Goal: Information Seeking & Learning: Learn about a topic

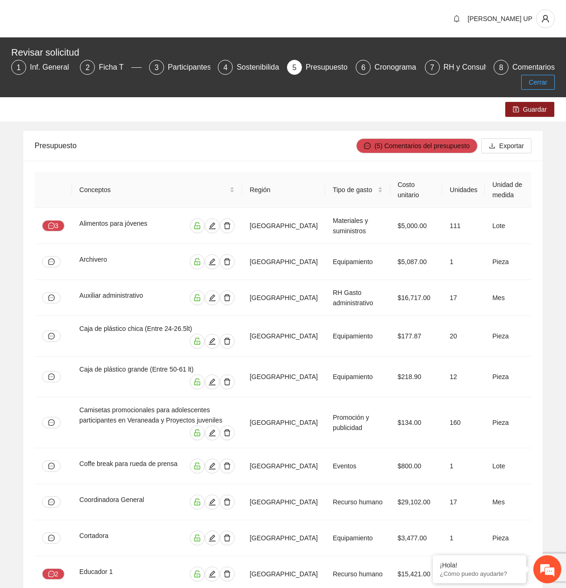
click at [526, 84] on button "Cerrar" at bounding box center [538, 82] width 34 height 15
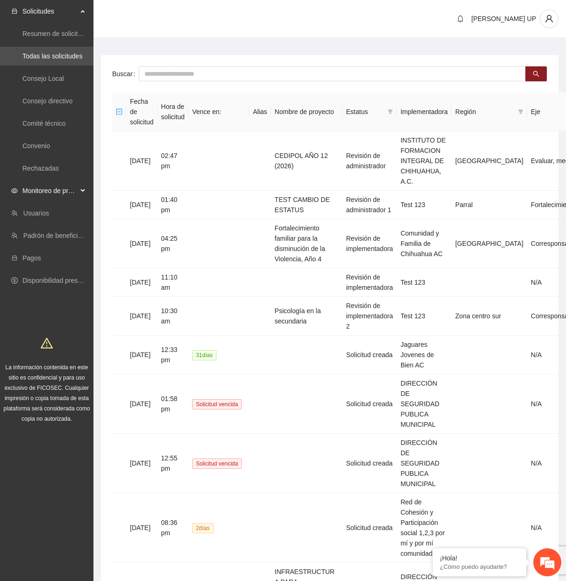
click at [69, 189] on span "Monitoreo de proyectos" at bounding box center [49, 190] width 55 height 19
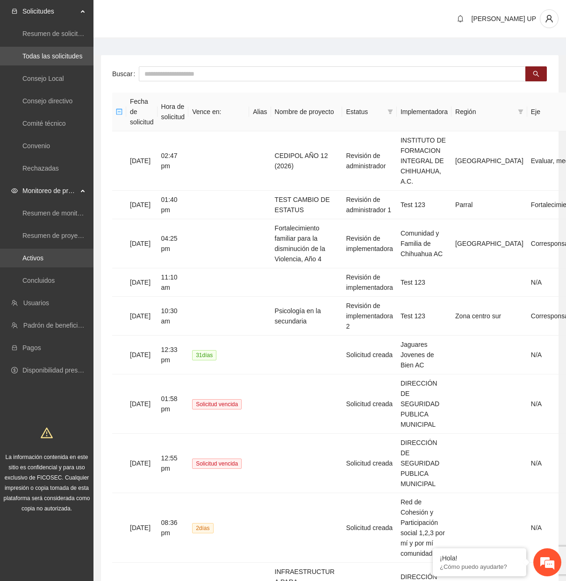
click at [43, 254] on link "Activos" at bounding box center [32, 257] width 21 height 7
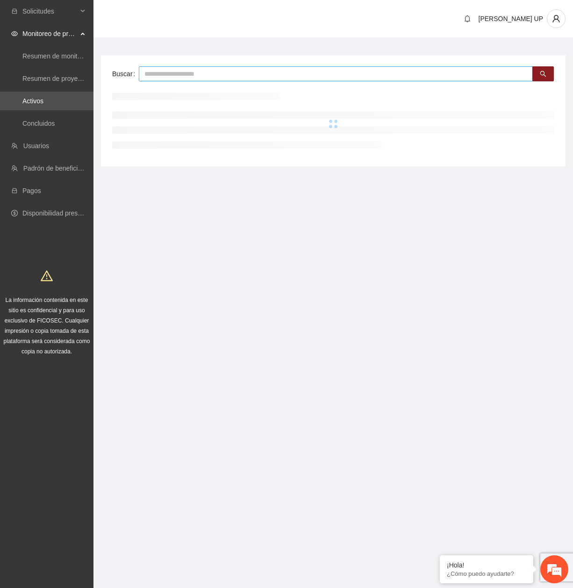
click at [151, 81] on input "text" at bounding box center [336, 73] width 394 height 15
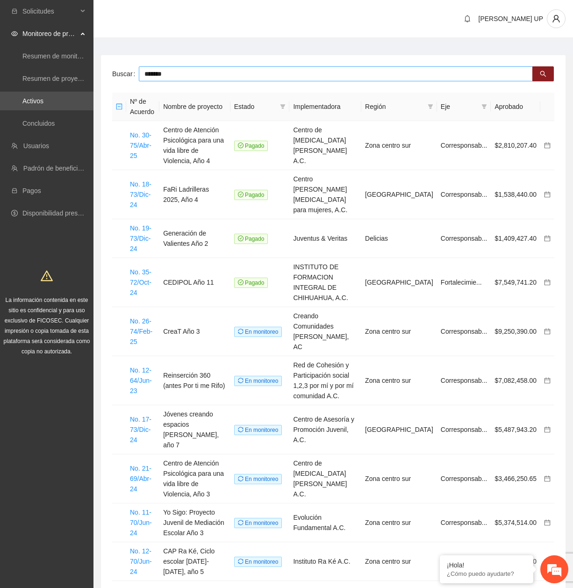
type input "*******"
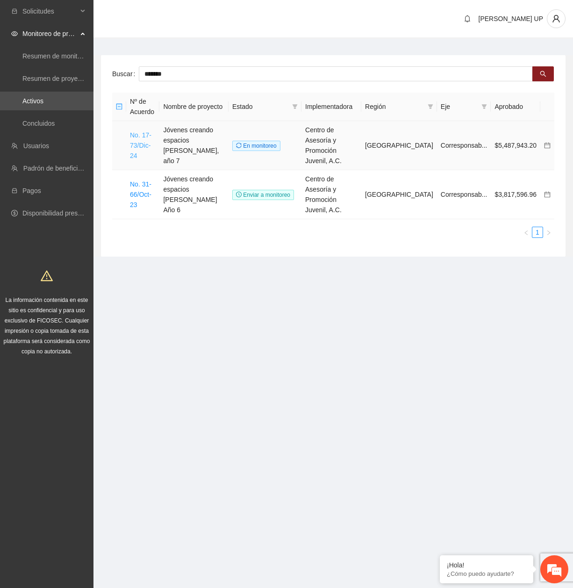
click at [146, 143] on link "No. 17-73/Dic-24" at bounding box center [140, 145] width 21 height 28
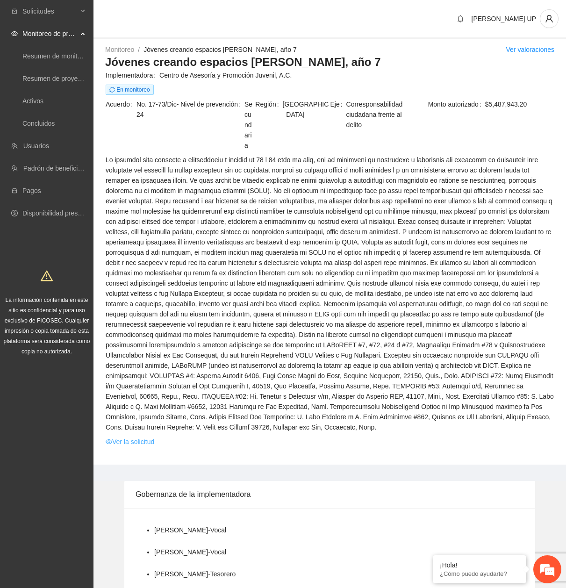
click at [132, 436] on link "Ver la solicitud" at bounding box center [130, 441] width 49 height 10
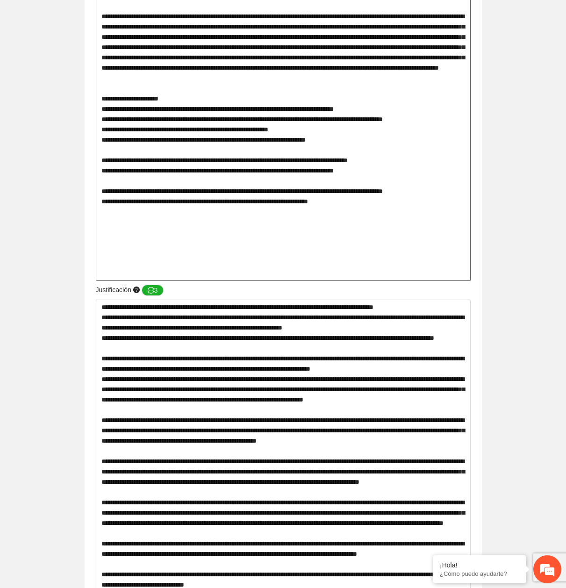
scroll to position [573, 0]
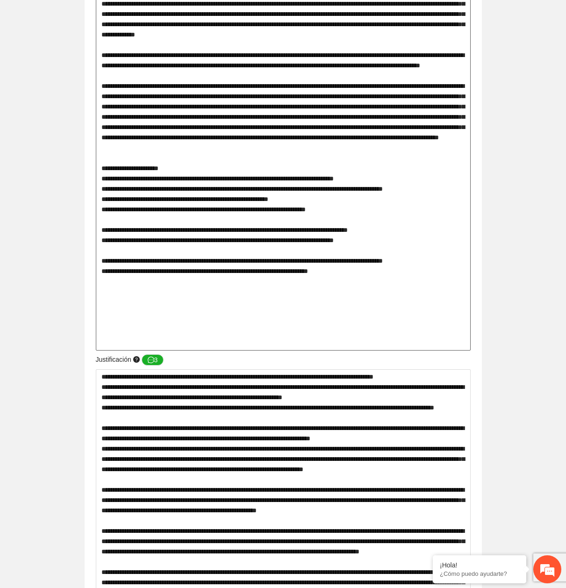
drag, startPoint x: 103, startPoint y: 184, endPoint x: 373, endPoint y: 204, distance: 270.3
click at [374, 205] on textarea at bounding box center [283, 116] width 375 height 467
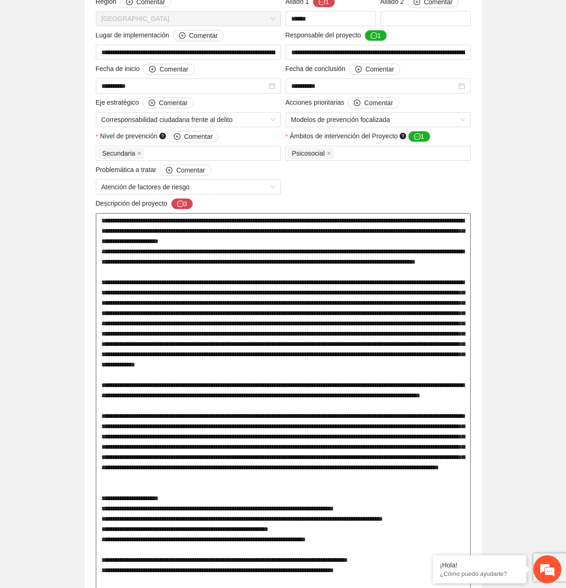
scroll to position [0, 0]
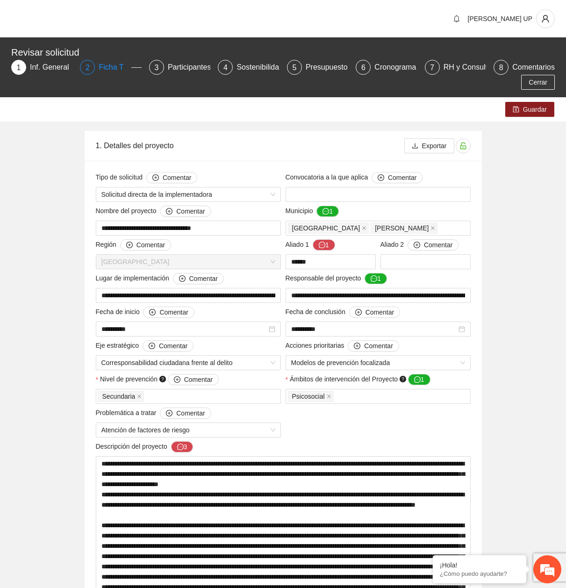
click at [95, 70] on div "2 Ficha T" at bounding box center [110, 67] width 61 height 15
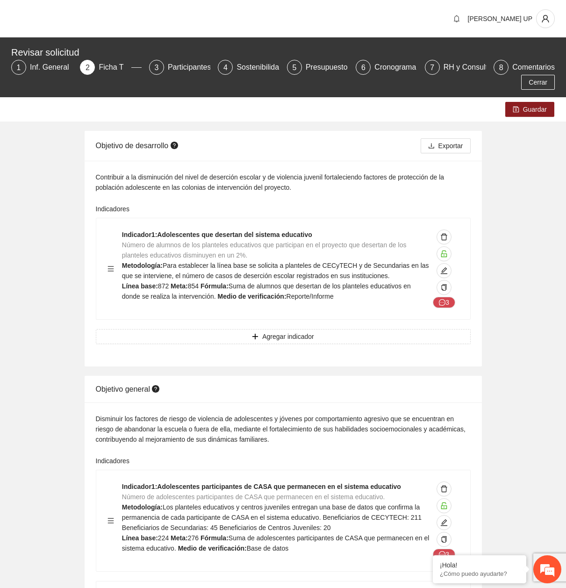
click at [186, 186] on div "Contribuir a la disminución del nivel de deserción escolar y de violencia juven…" at bounding box center [283, 182] width 375 height 21
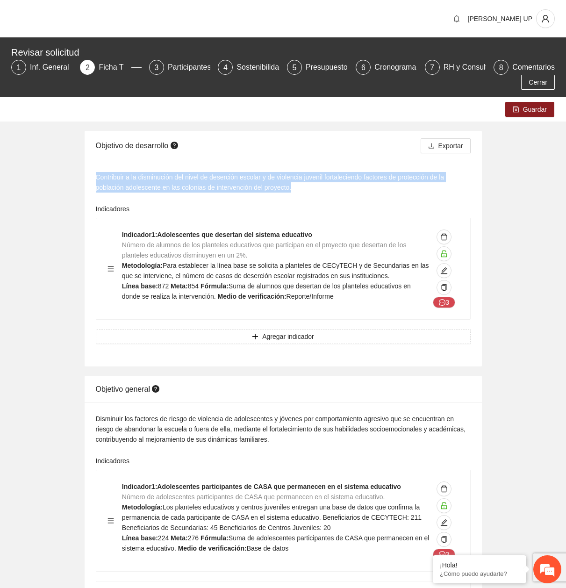
click at [186, 186] on div "Contribuir a la disminución del nivel de deserción escolar y de violencia juven…" at bounding box center [283, 182] width 375 height 21
copy div "Contribuir a la disminución del nivel de deserción escolar y de violencia juven…"
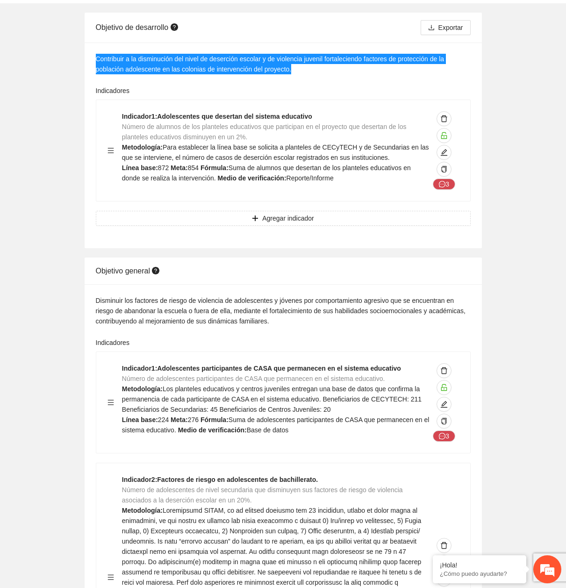
scroll to position [234, 0]
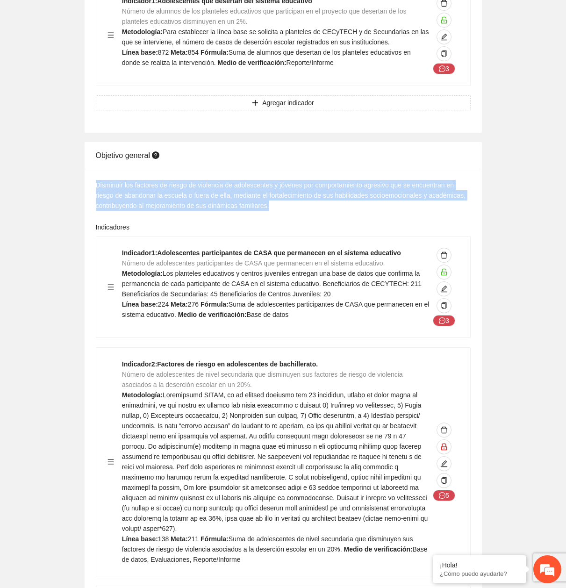
copy div "Disminuir los factores de riesgo de violencia de adolescentes y jóvenes por com…"
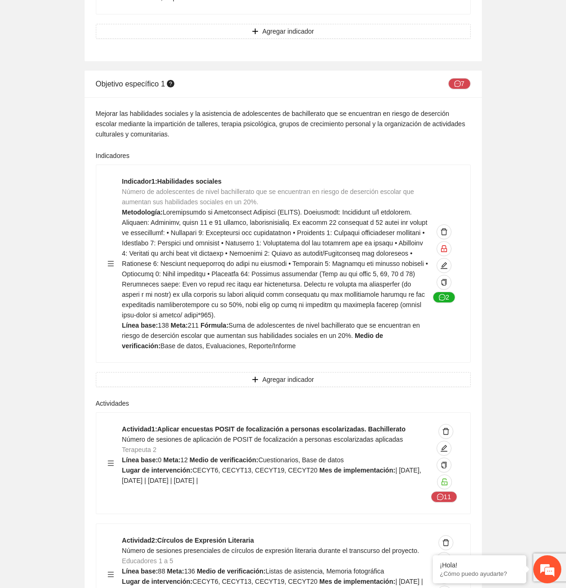
scroll to position [1261, 0]
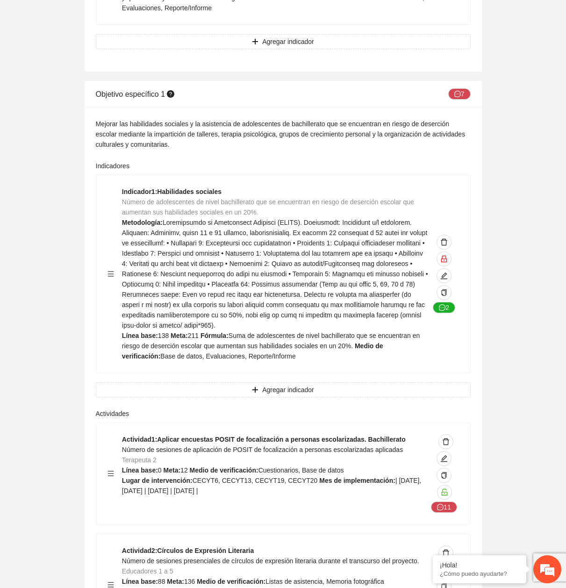
click at [119, 119] on div "Mejorar las habilidades sociales y la asistencia de adolescentes de bachillerat…" at bounding box center [283, 134] width 375 height 31
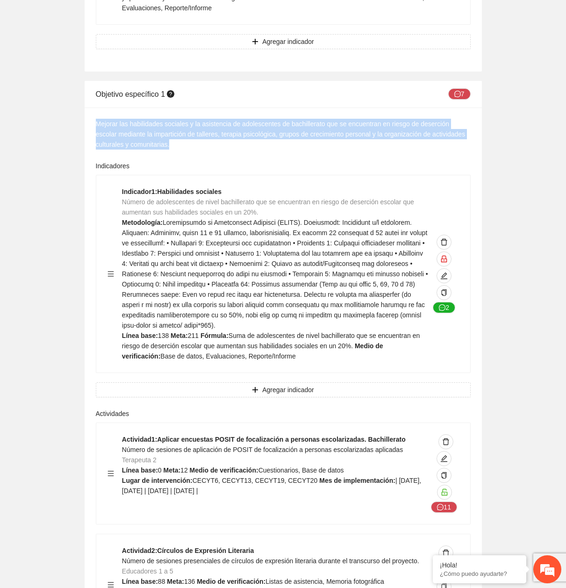
click at [119, 119] on div "Mejorar las habilidades sociales y la asistencia de adolescentes de bachillerat…" at bounding box center [283, 134] width 375 height 31
copy div "Mejorar las habilidades sociales y la asistencia de adolescentes de bachillerat…"
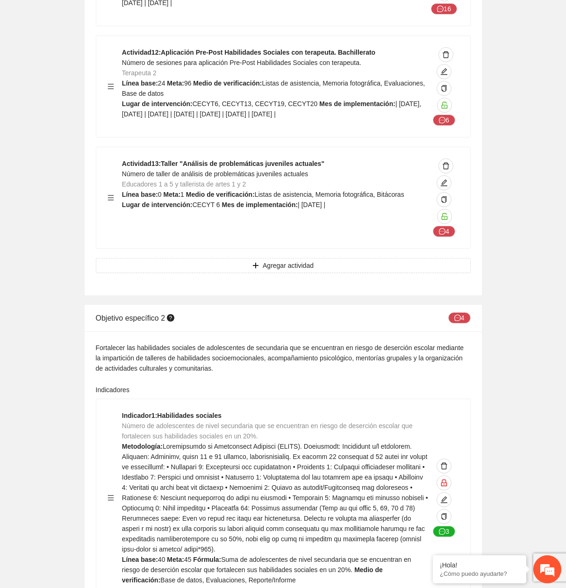
scroll to position [3083, 0]
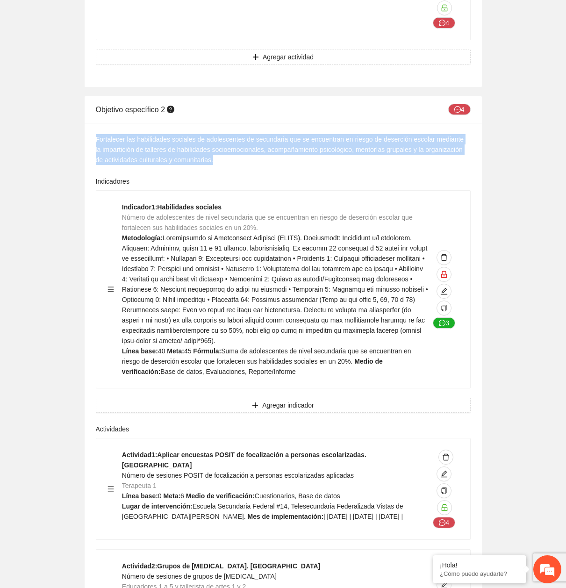
copy div "Fortalecer las habilidades sociales de adolescentes de secundaria que se encuen…"
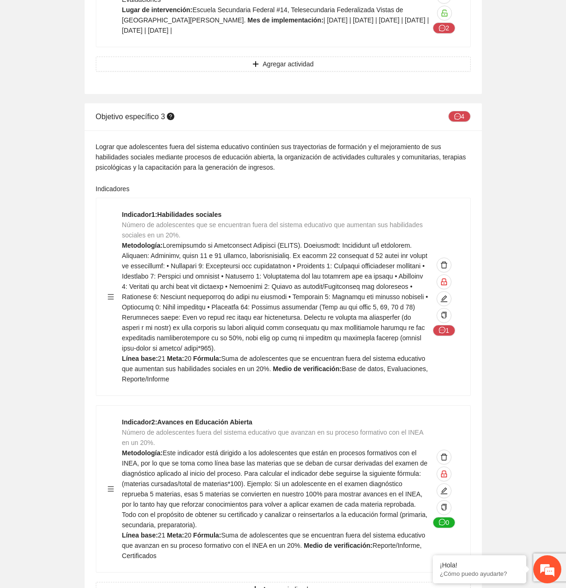
scroll to position [4297, 0]
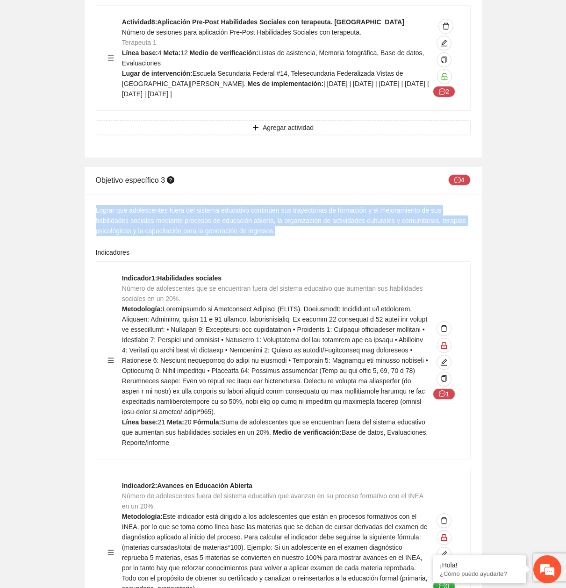
copy div "Lograr que adolescentes fuera del sistema educativo continúen sus trayectorias …"
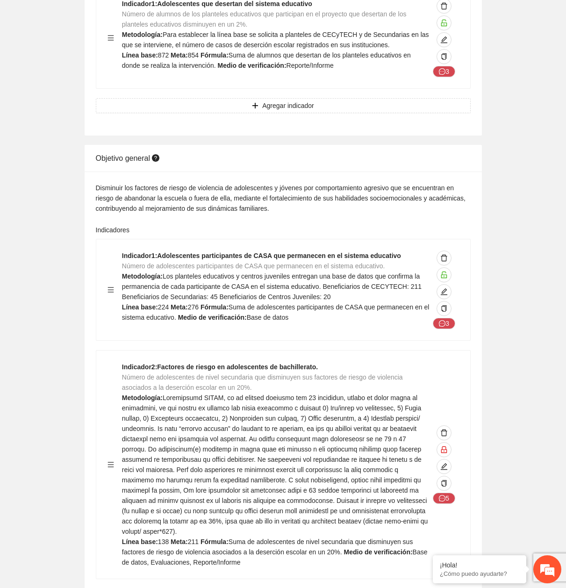
scroll to position [280, 0]
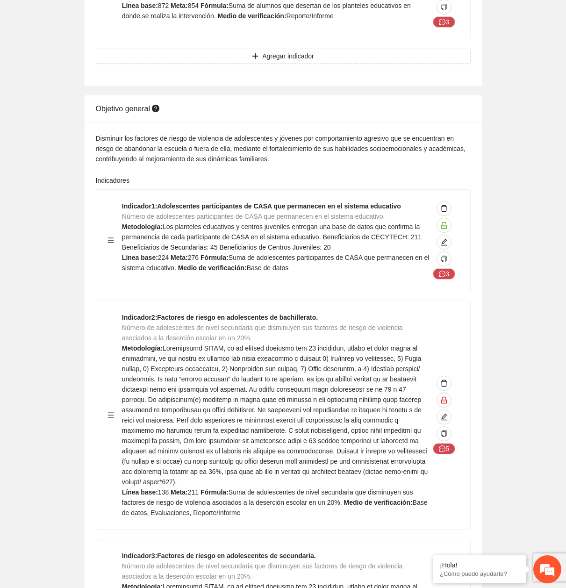
click at [277, 327] on span "Número de adolescentes de nivel secundaria que disminuyen sus factores de riesg…" at bounding box center [262, 333] width 281 height 18
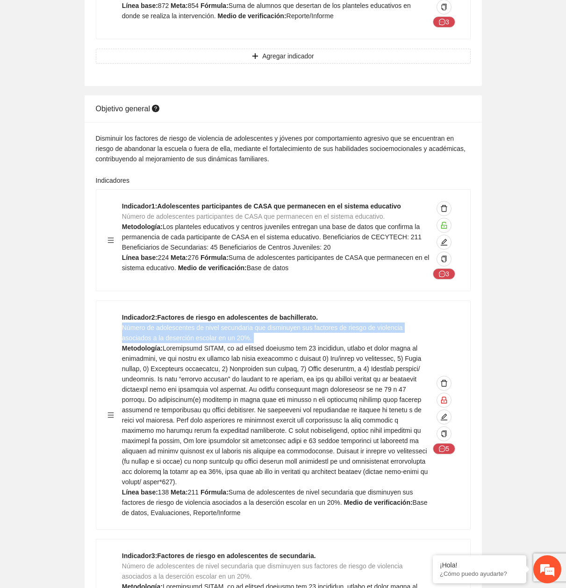
click at [277, 327] on span "Número de adolescentes de nivel secundaria que disminuyen sus factores de riesg…" at bounding box center [262, 333] width 281 height 18
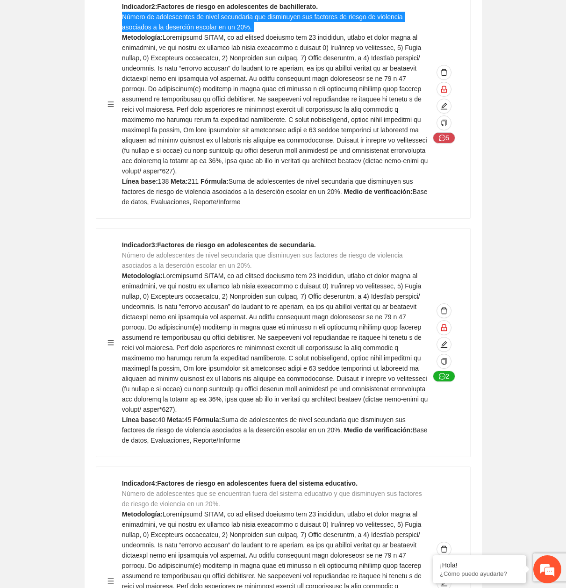
scroll to position [607, 0]
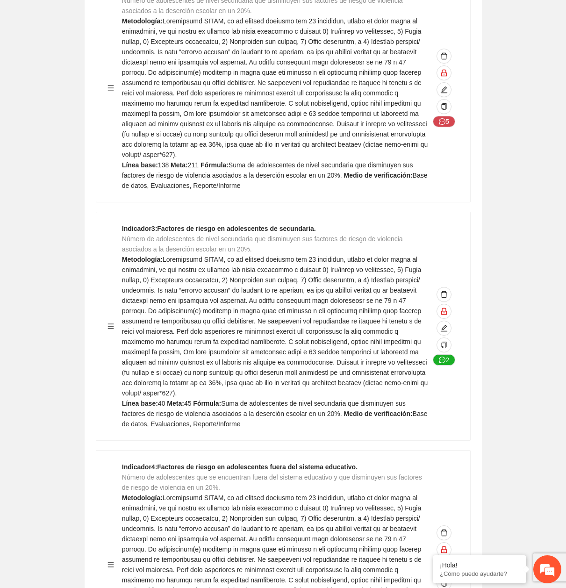
click at [216, 235] on span "Número de adolescentes de nivel secundaria que disminuyen sus factores de riesg…" at bounding box center [262, 244] width 281 height 18
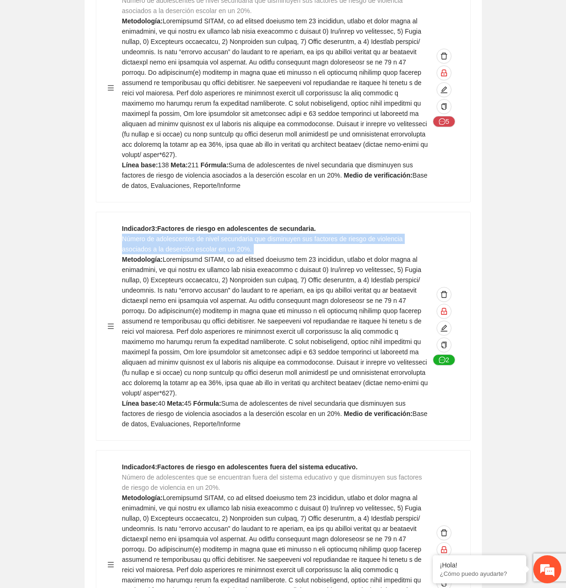
click at [216, 235] on span "Número de adolescentes de nivel secundaria que disminuyen sus factores de riesg…" at bounding box center [262, 244] width 281 height 18
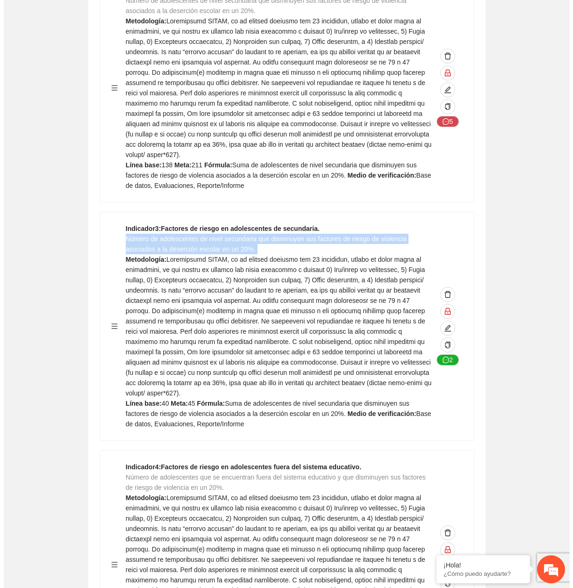
scroll to position [561, 0]
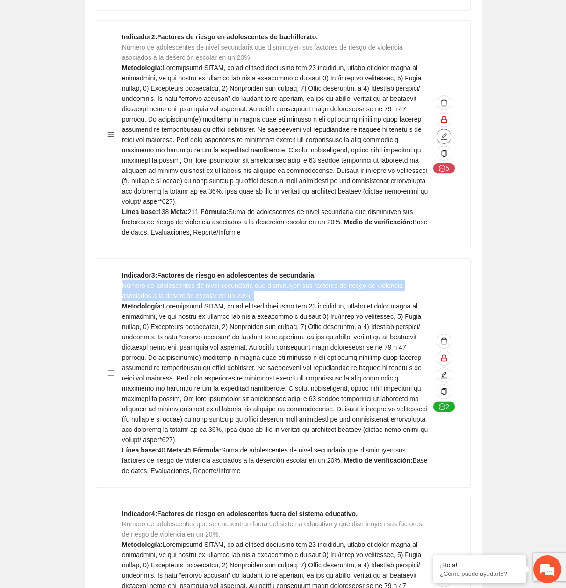
click at [440, 129] on button "button" at bounding box center [443, 136] width 15 height 15
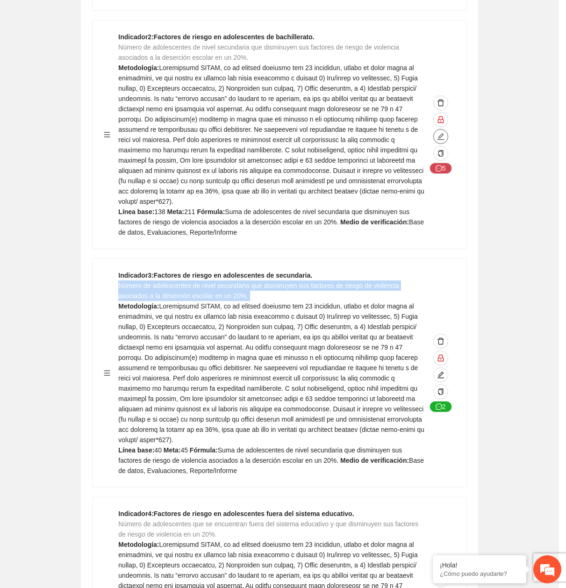
type textarea "***"
type input "**********"
type textarea "***"
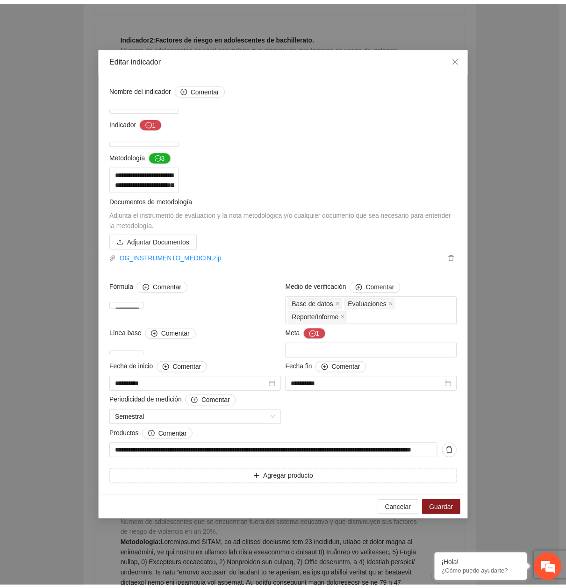
scroll to position [0, 0]
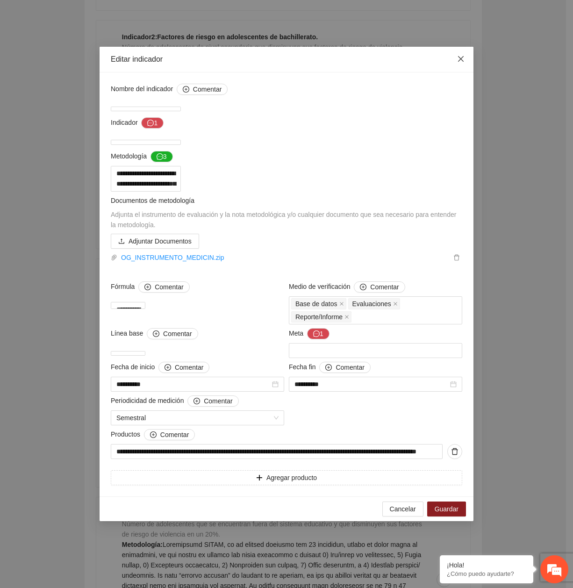
click at [461, 58] on icon "close" at bounding box center [460, 58] width 7 height 7
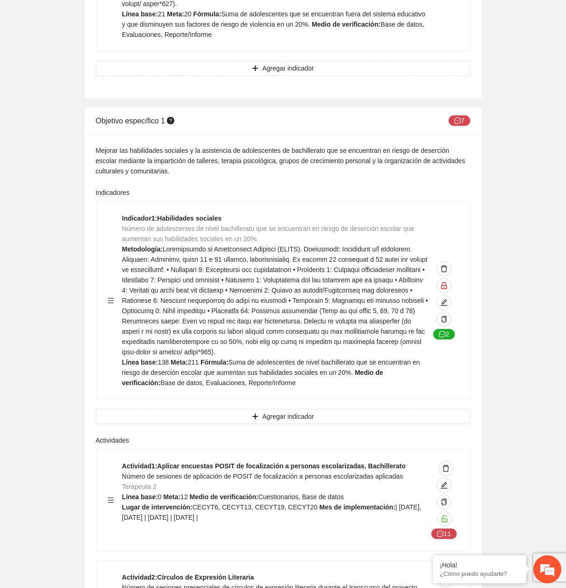
scroll to position [1261, 0]
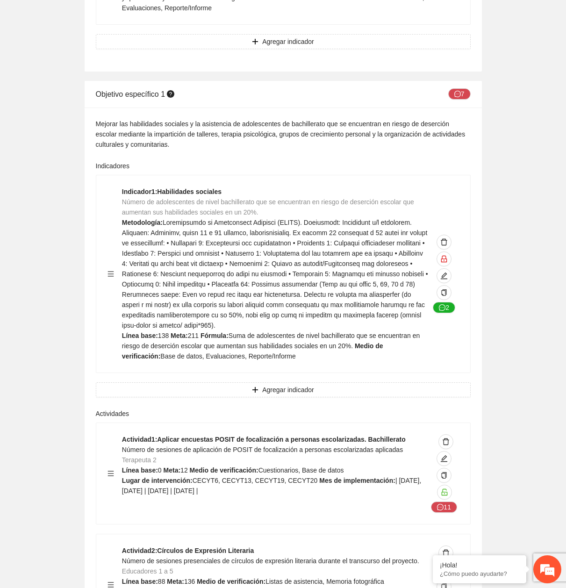
click at [183, 198] on span "Número de adolescentes de nivel bachillerato que se encuentran en riesgo de des…" at bounding box center [268, 207] width 292 height 18
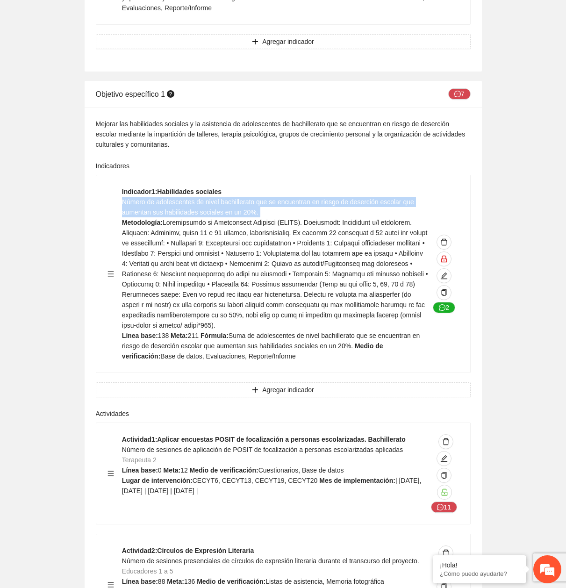
click at [183, 198] on span "Número de adolescentes de nivel bachillerato que se encuentran en riesgo de des…" at bounding box center [268, 207] width 292 height 18
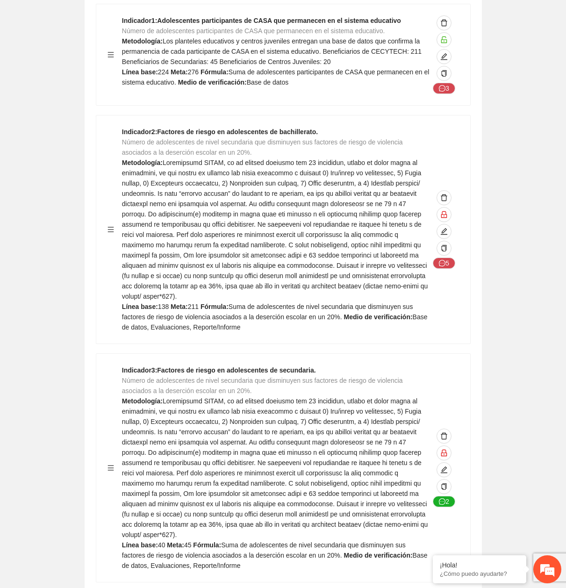
scroll to position [0, 0]
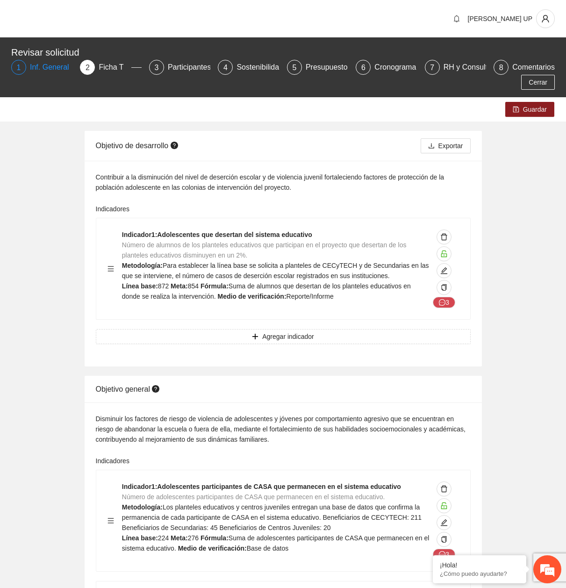
click at [60, 62] on div "Inf. General" at bounding box center [53, 67] width 47 height 15
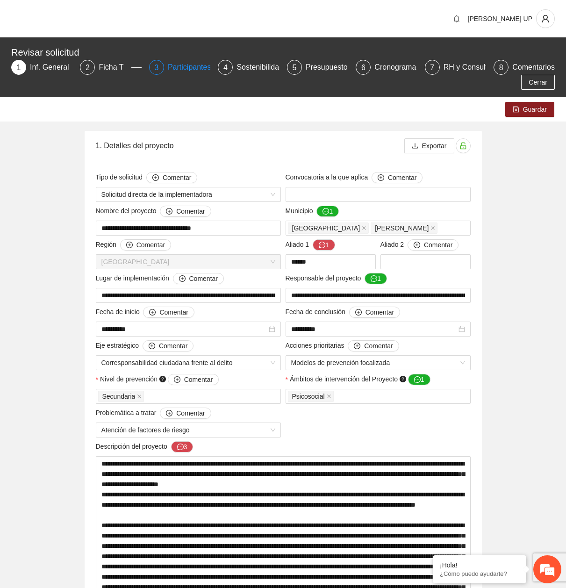
click at [182, 71] on div "Participantes" at bounding box center [193, 67] width 51 height 15
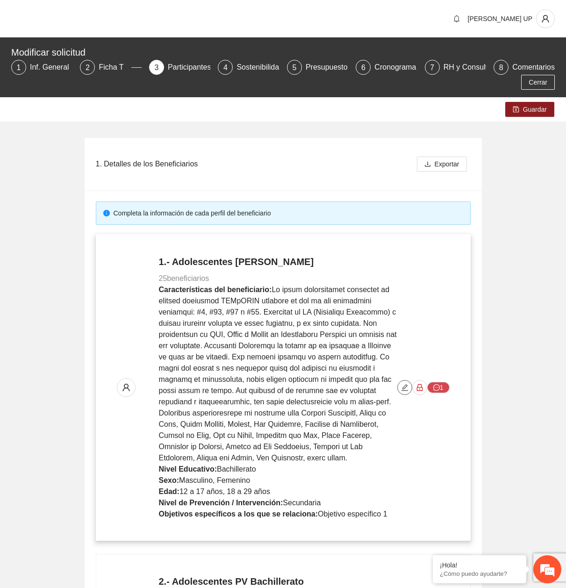
click at [403, 385] on icon "edit" at bounding box center [404, 386] width 7 height 7
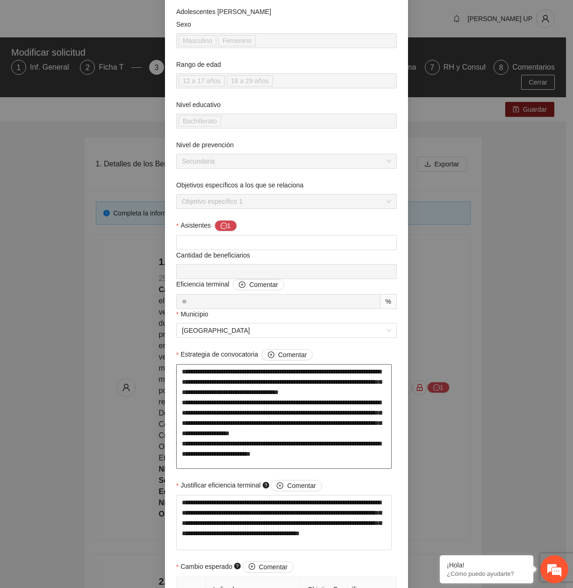
scroll to position [10, 0]
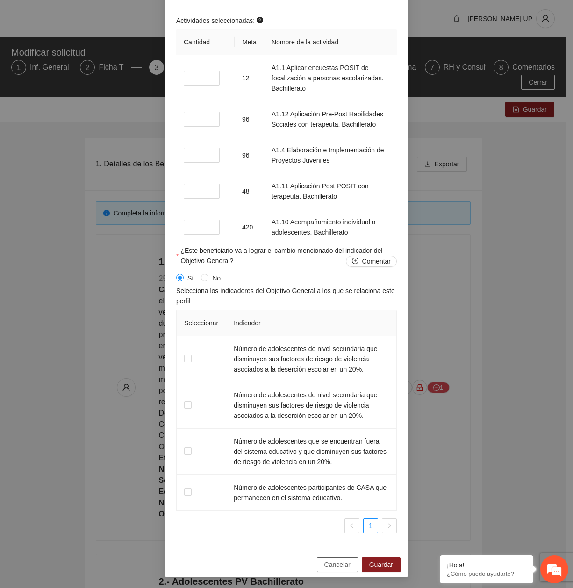
click at [327, 567] on span "Cancelar" at bounding box center [337, 564] width 26 height 10
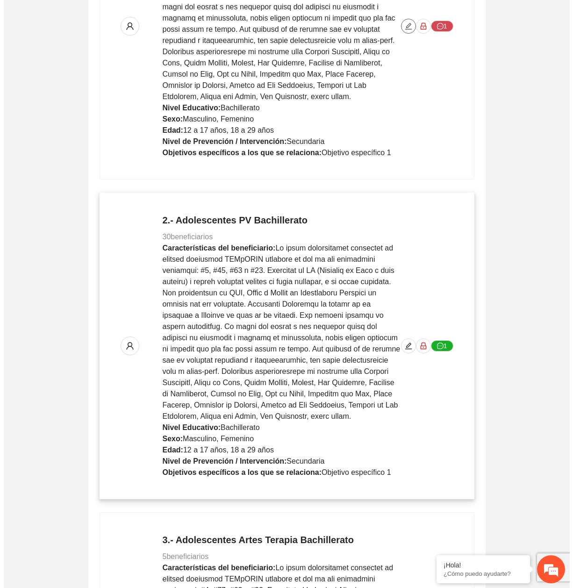
scroll to position [374, 0]
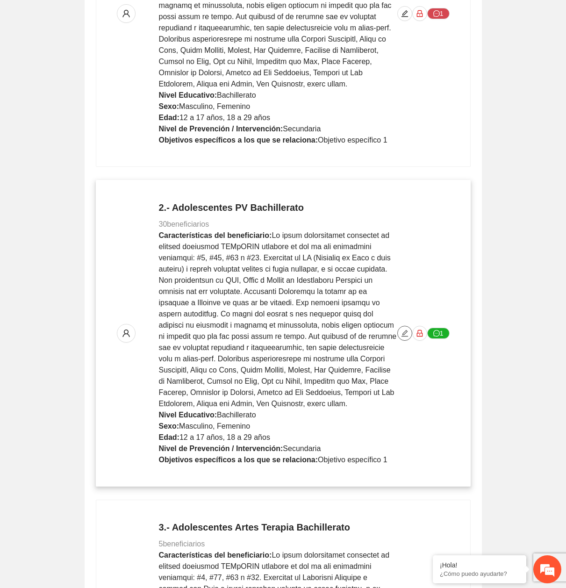
click at [401, 334] on icon "edit" at bounding box center [404, 332] width 7 height 7
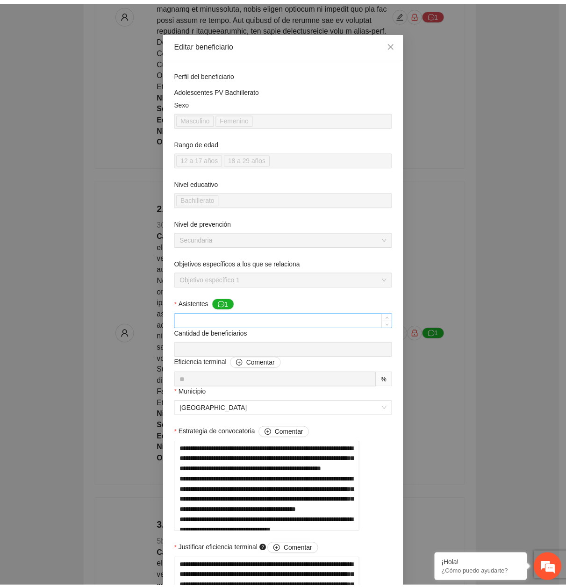
scroll to position [0, 0]
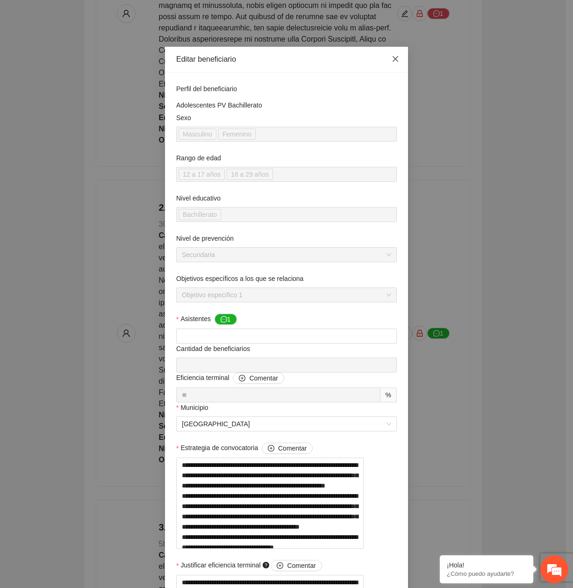
click at [396, 61] on span "Close" at bounding box center [395, 59] width 25 height 25
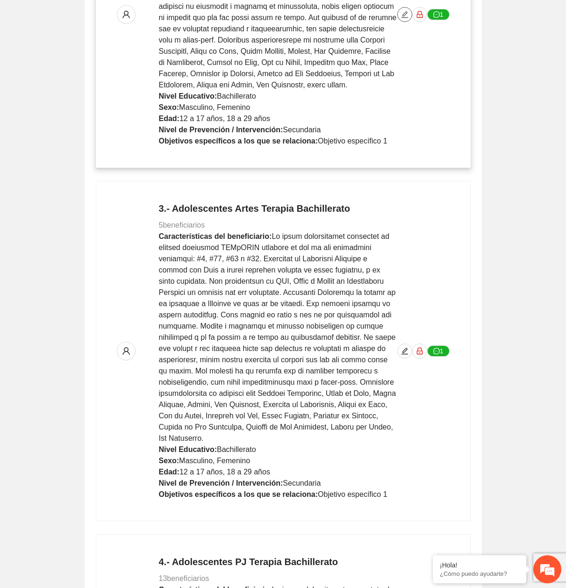
scroll to position [701, 0]
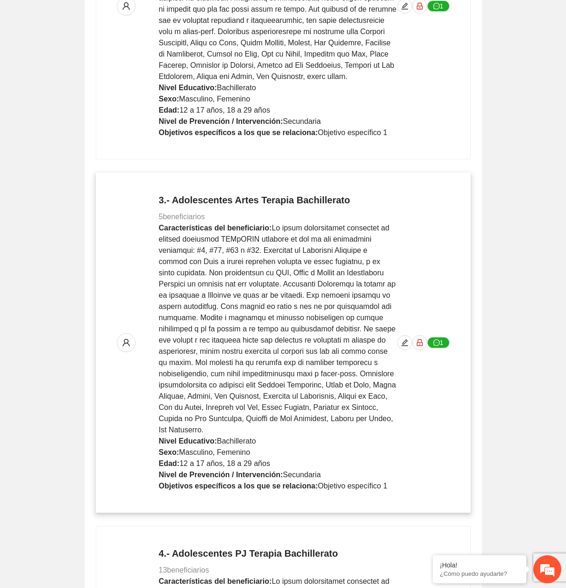
click at [396, 334] on p "3.- Adolescentes Artes Terapia Bachillerato 5 beneficiarios Características del…" at bounding box center [278, 342] width 238 height 298
click at [398, 339] on span "edit" at bounding box center [405, 342] width 14 height 7
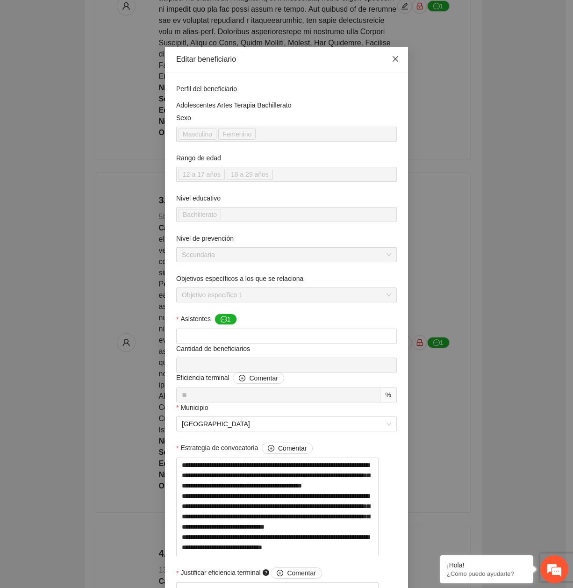
click at [392, 57] on icon "close" at bounding box center [395, 59] width 6 height 6
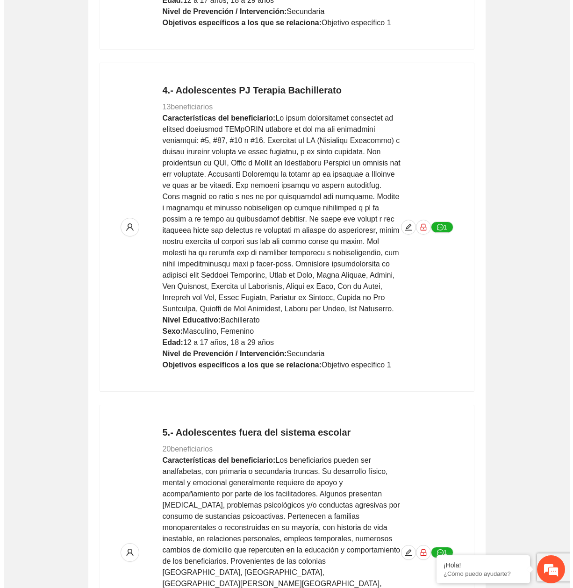
scroll to position [1168, 0]
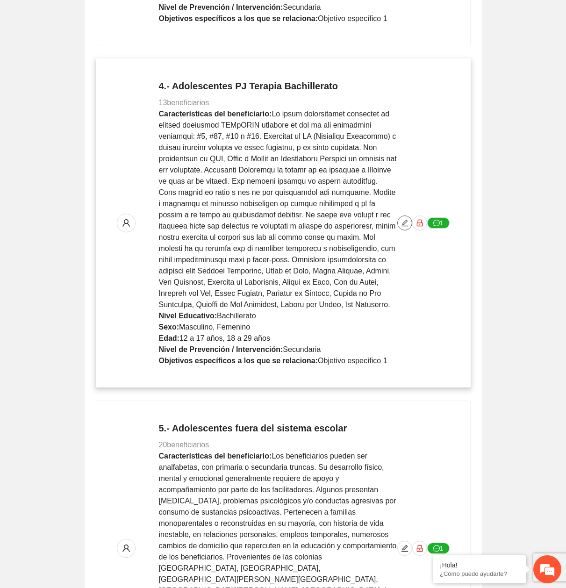
click at [405, 219] on icon "edit" at bounding box center [404, 222] width 7 height 7
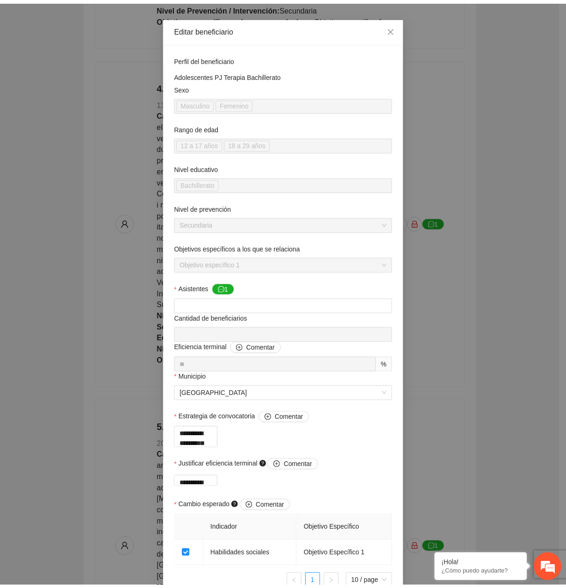
scroll to position [47, 0]
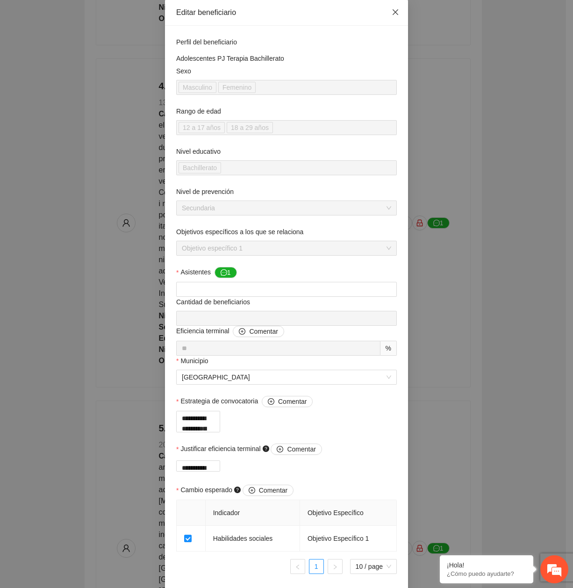
click at [395, 12] on icon "close" at bounding box center [394, 11] width 7 height 7
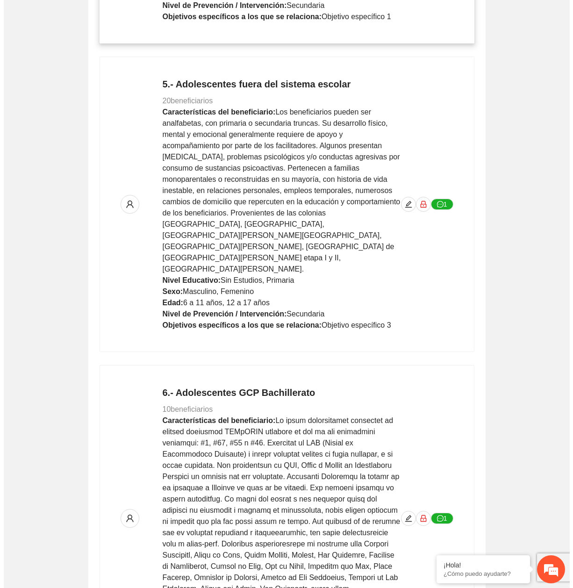
scroll to position [1541, 0]
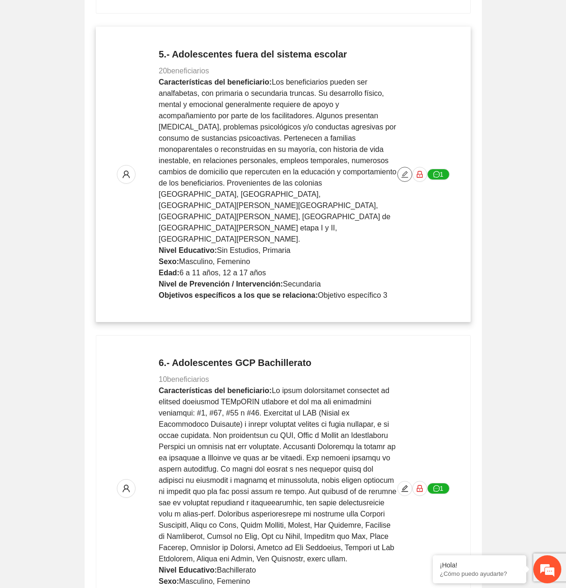
click at [398, 167] on button "button" at bounding box center [404, 174] width 15 height 15
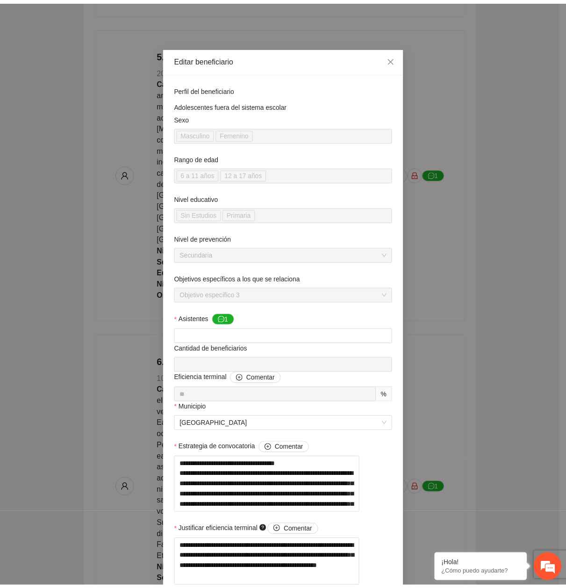
scroll to position [47, 0]
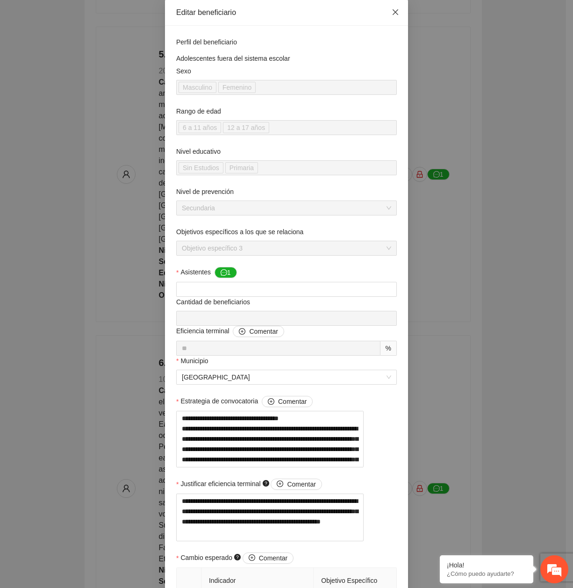
click at [391, 12] on icon "close" at bounding box center [394, 11] width 7 height 7
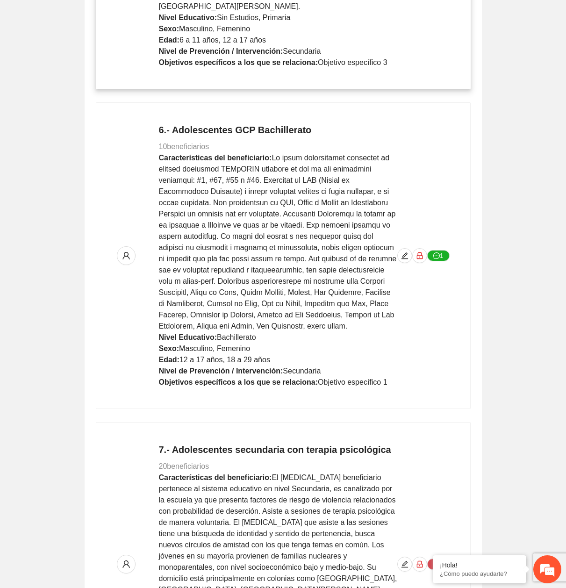
scroll to position [1775, 0]
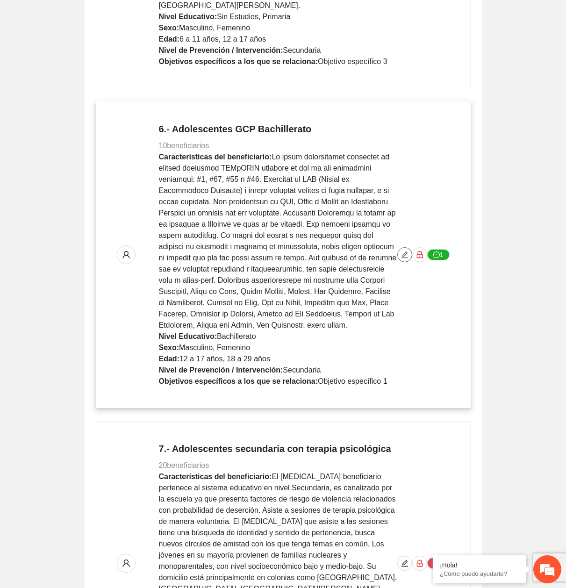
click at [399, 251] on span "edit" at bounding box center [405, 254] width 14 height 7
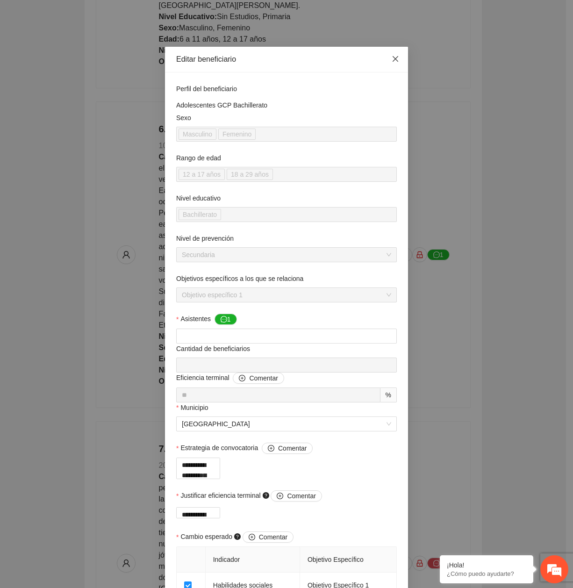
click at [400, 52] on span "Close" at bounding box center [395, 59] width 25 height 25
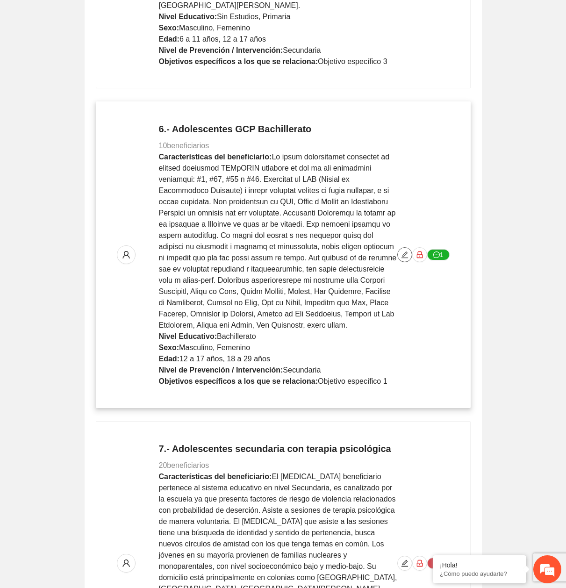
click at [404, 251] on icon "edit" at bounding box center [404, 254] width 7 height 7
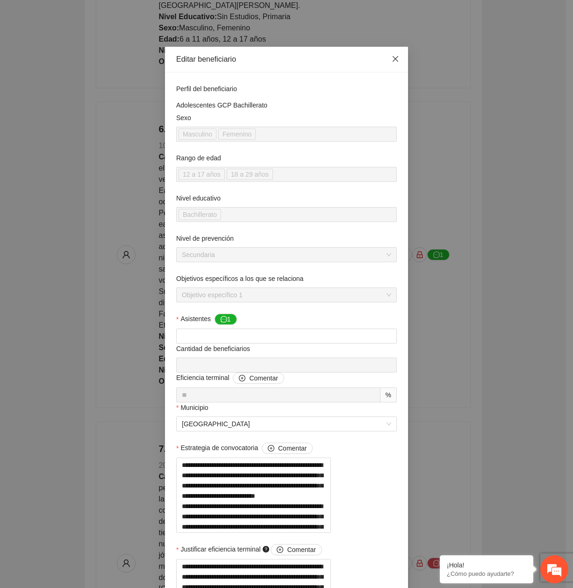
click at [391, 56] on icon "close" at bounding box center [394, 58] width 7 height 7
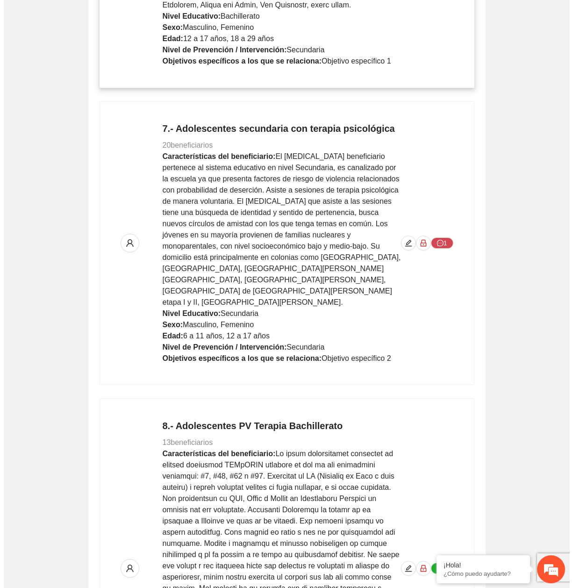
scroll to position [2102, 0]
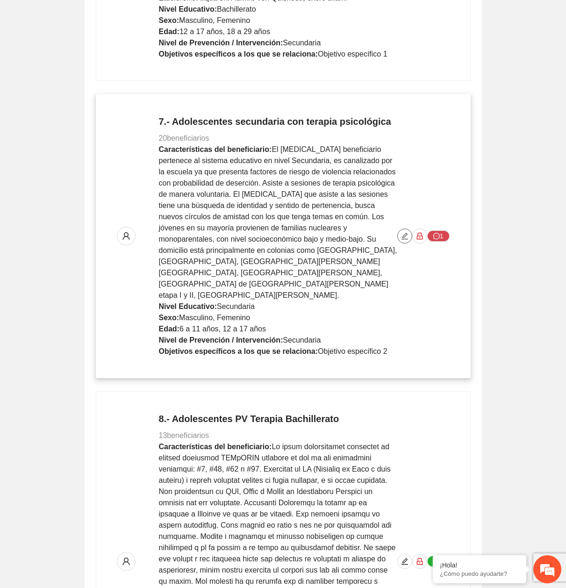
click at [407, 228] on button "button" at bounding box center [404, 235] width 15 height 15
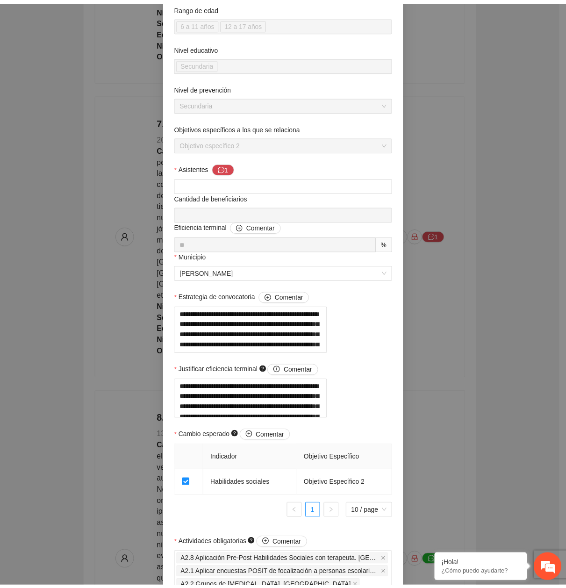
scroll to position [47, 0]
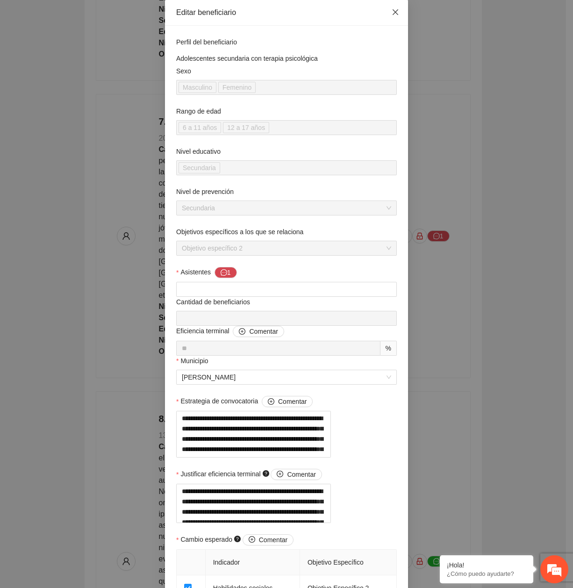
click at [385, 18] on span "Close" at bounding box center [395, 12] width 25 height 25
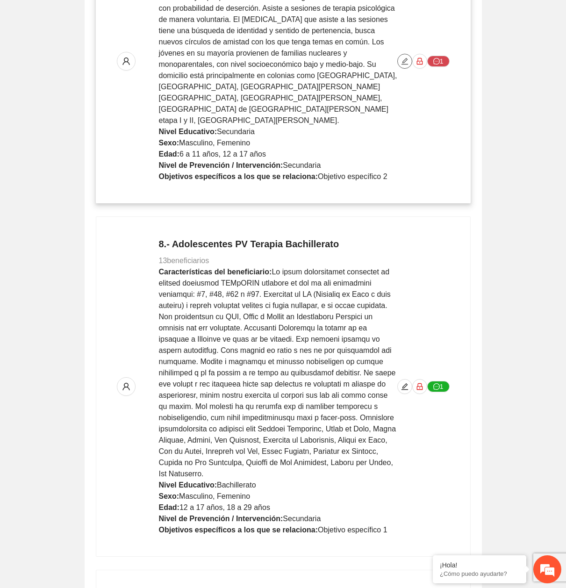
scroll to position [2289, 0]
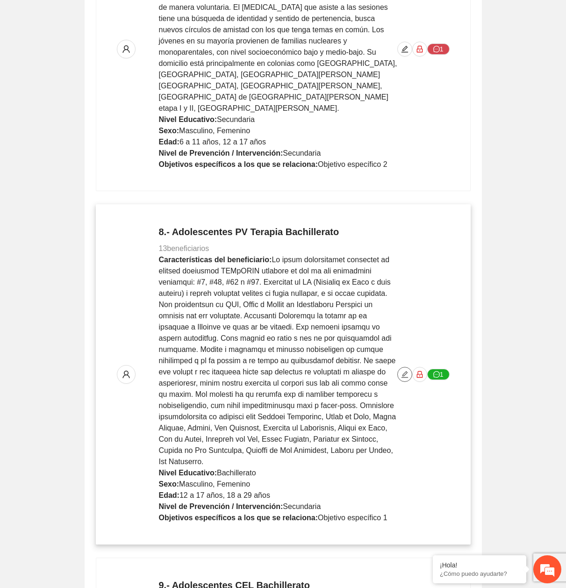
click at [401, 370] on icon "edit" at bounding box center [404, 373] width 7 height 7
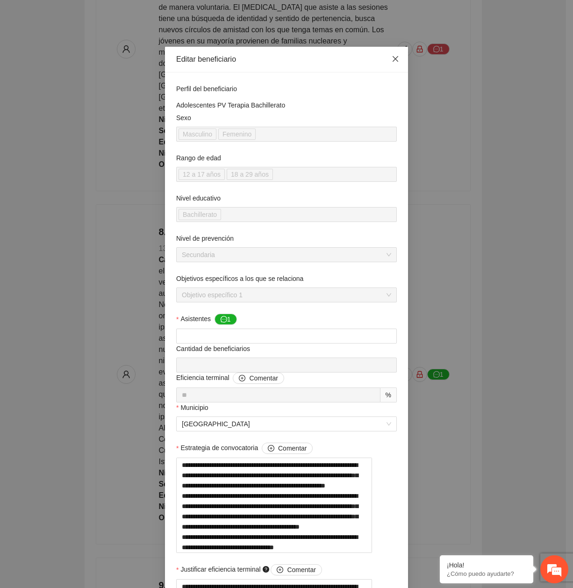
click at [398, 67] on span "Close" at bounding box center [395, 59] width 25 height 25
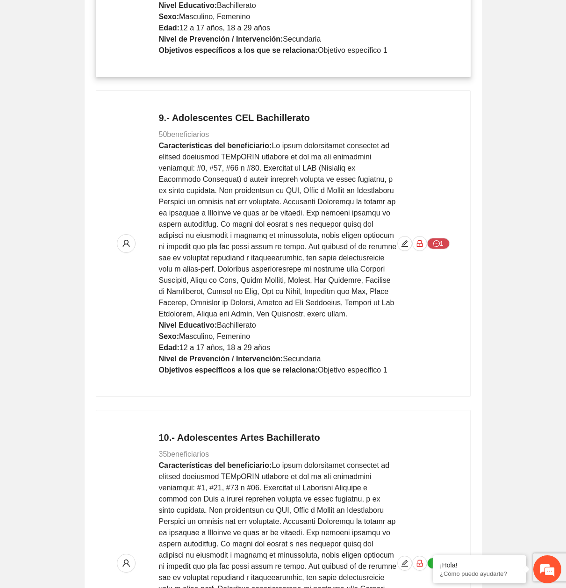
scroll to position [2709, 0]
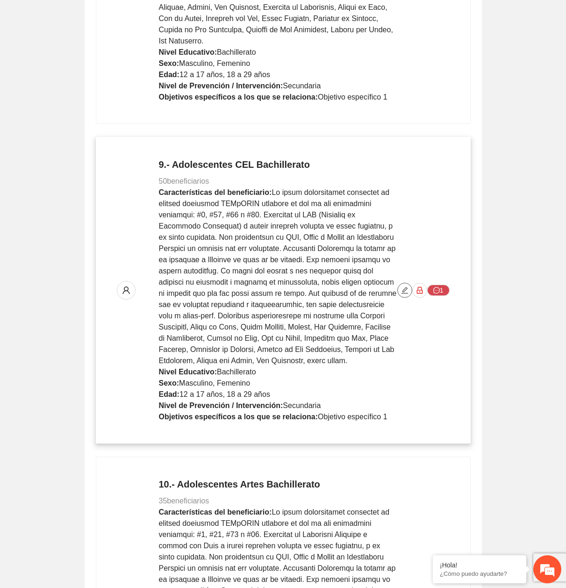
click at [405, 287] on icon "edit" at bounding box center [404, 290] width 7 height 7
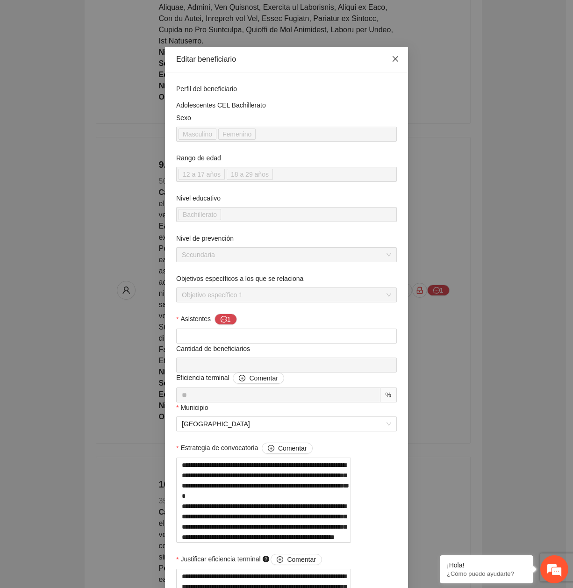
click at [386, 58] on span "Close" at bounding box center [395, 59] width 25 height 25
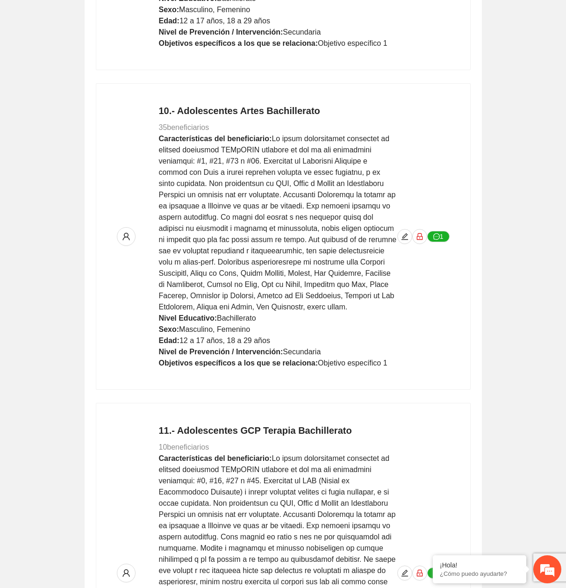
scroll to position [3083, 0]
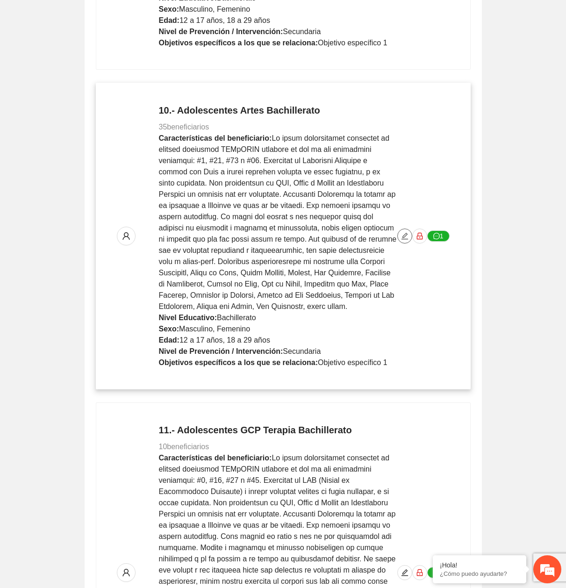
click at [402, 228] on button "button" at bounding box center [404, 235] width 15 height 15
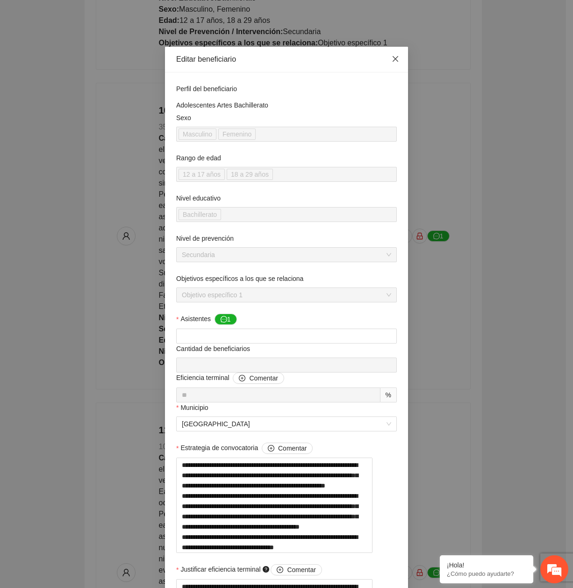
click at [396, 55] on span "Close" at bounding box center [395, 59] width 25 height 25
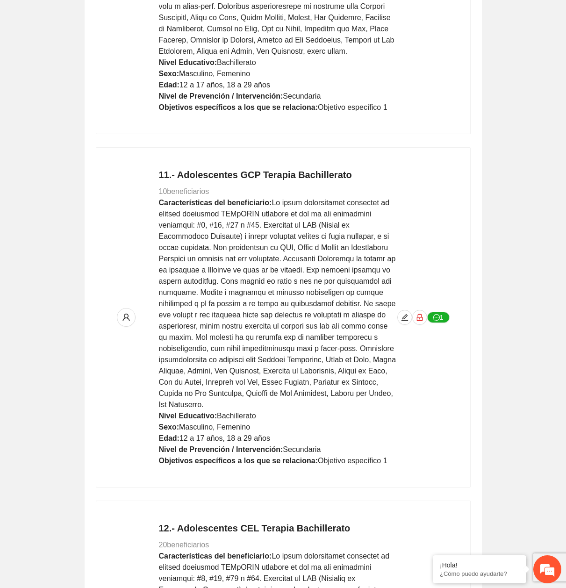
scroll to position [3363, 0]
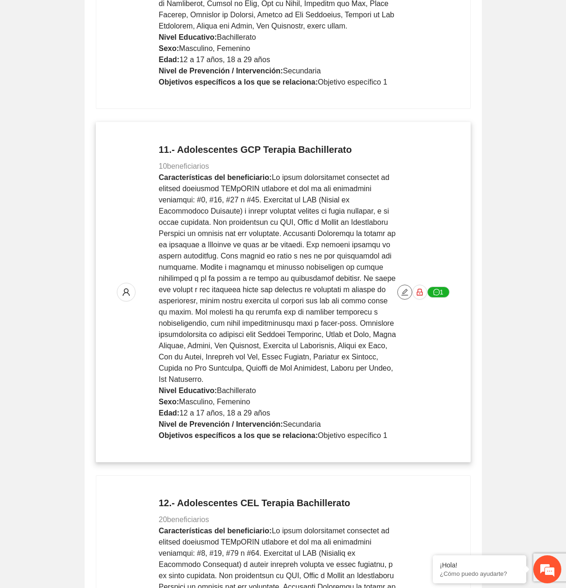
click at [406, 288] on icon "edit" at bounding box center [404, 291] width 7 height 7
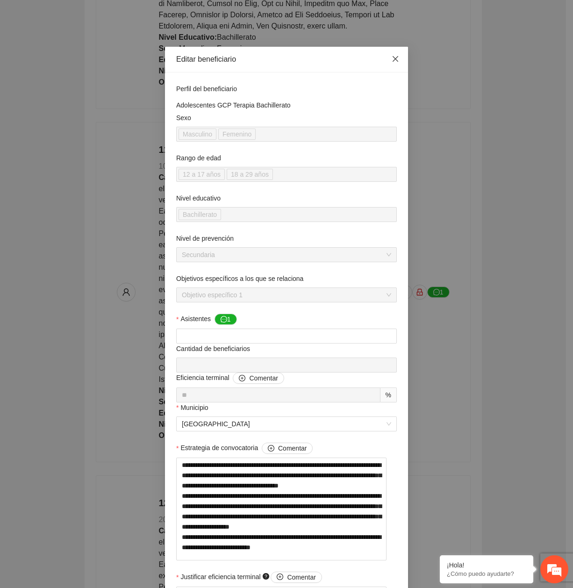
click at [383, 63] on span "Close" at bounding box center [395, 59] width 25 height 25
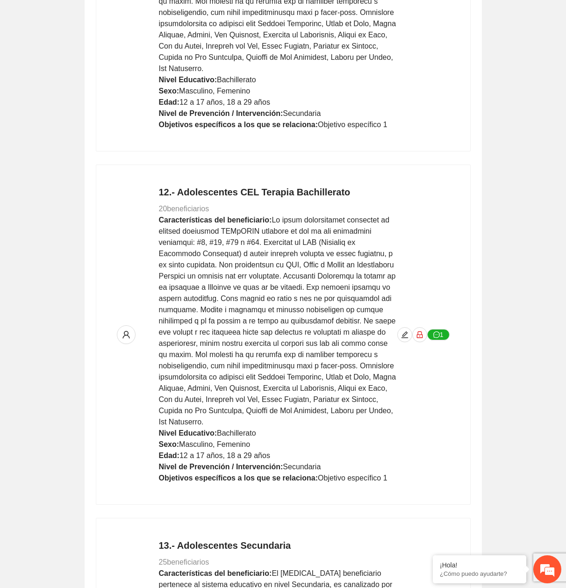
scroll to position [3690, 0]
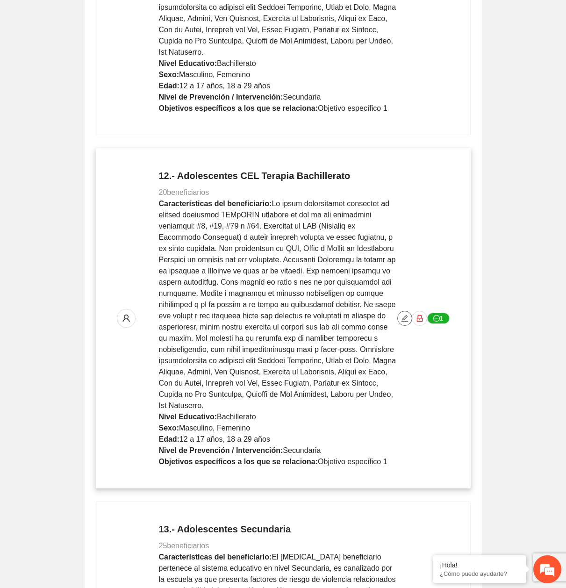
click at [405, 311] on button "button" at bounding box center [404, 318] width 15 height 15
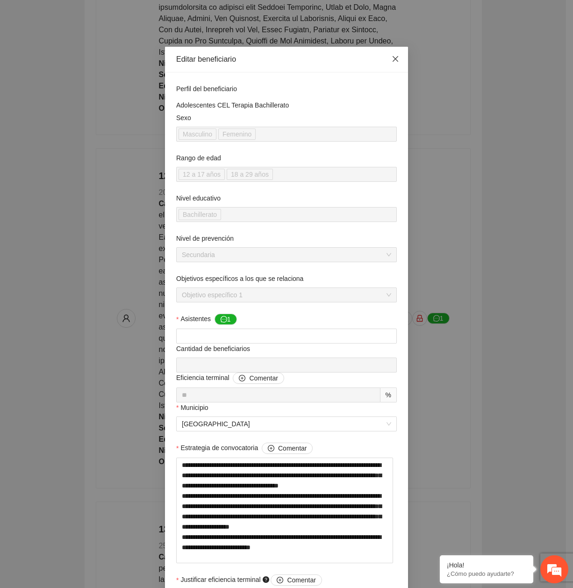
click at [392, 58] on icon "close" at bounding box center [395, 59] width 6 height 6
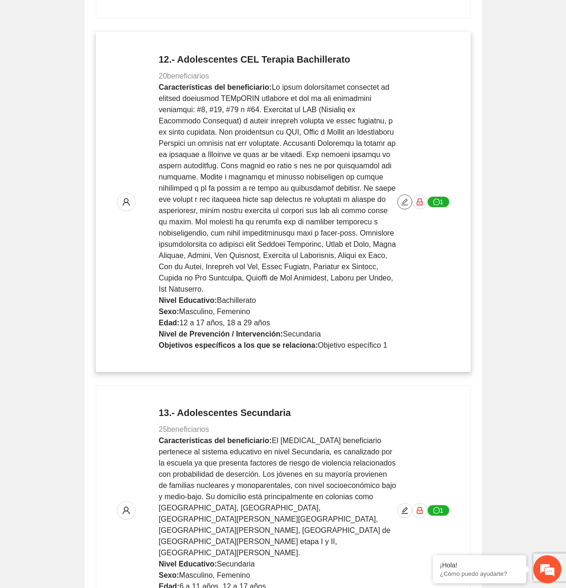
scroll to position [3809, 0]
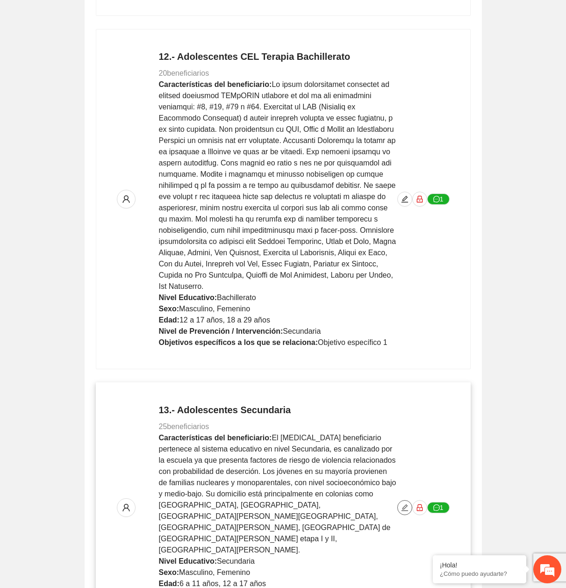
click at [397, 405] on p "13.- Adolescentes Secundaria 25 beneficiarios Características del beneficiario:…" at bounding box center [278, 507] width 238 height 208
click at [405, 504] on icon "edit" at bounding box center [404, 507] width 7 height 7
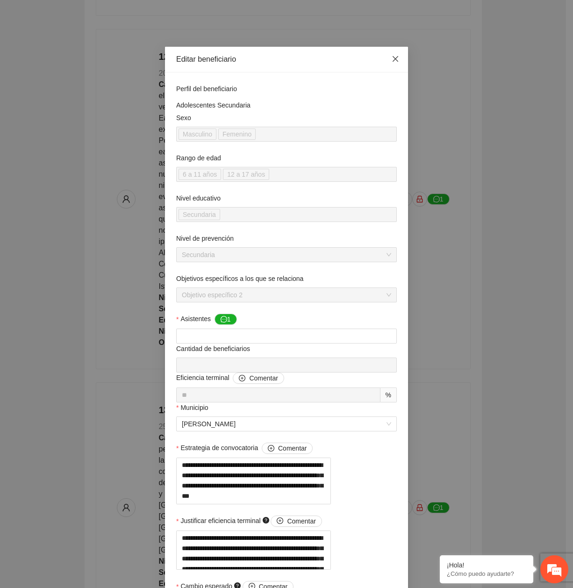
click at [394, 60] on icon "close" at bounding box center [394, 58] width 7 height 7
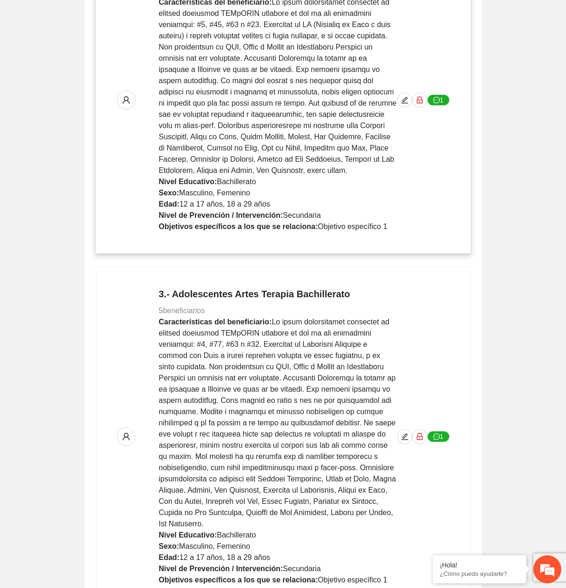
scroll to position [3611, 0]
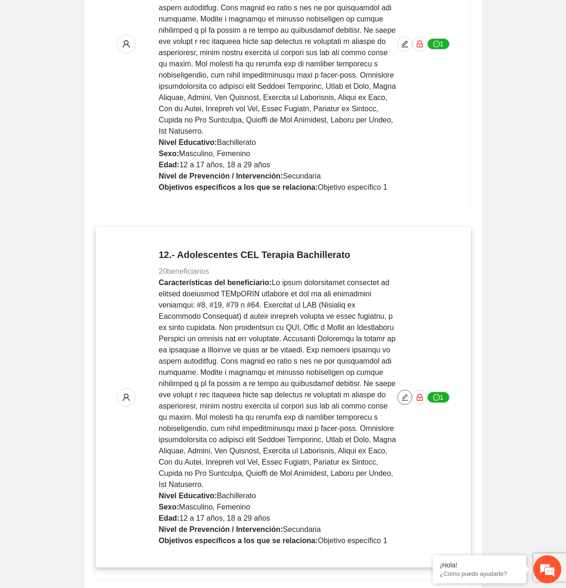
click at [403, 394] on icon "edit" at bounding box center [404, 397] width 7 height 7
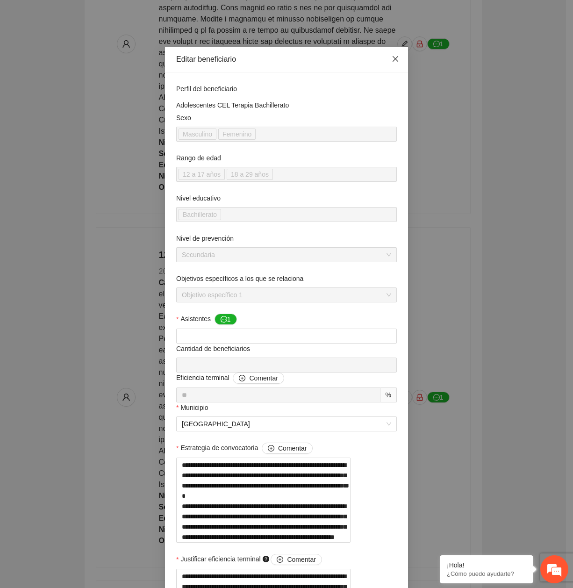
click at [397, 56] on span "Close" at bounding box center [395, 59] width 25 height 25
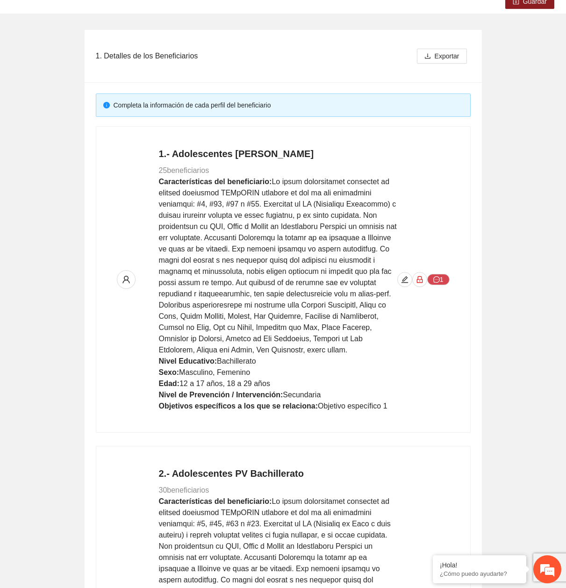
scroll to position [0, 0]
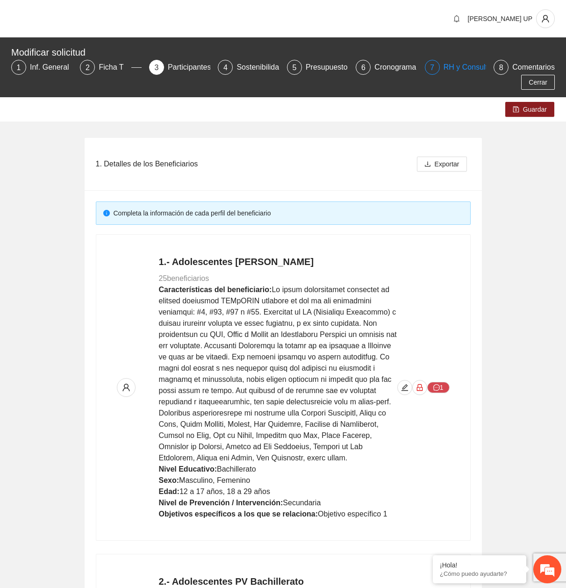
drag, startPoint x: 439, startPoint y: 65, endPoint x: 436, endPoint y: 71, distance: 6.3
click at [439, 65] on div "7" at bounding box center [432, 67] width 15 height 15
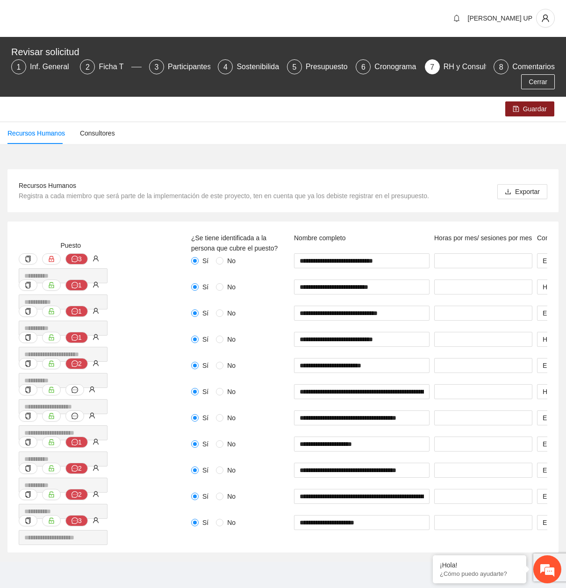
scroll to position [7, 0]
click at [311, 64] on div "Presupuesto" at bounding box center [330, 66] width 50 height 15
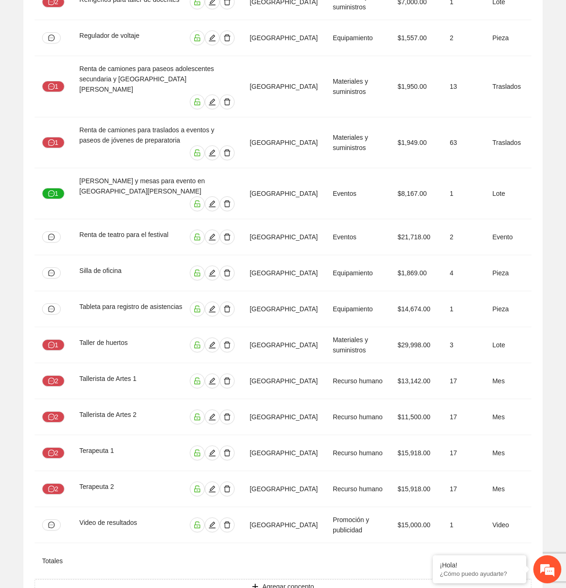
scroll to position [0, 251]
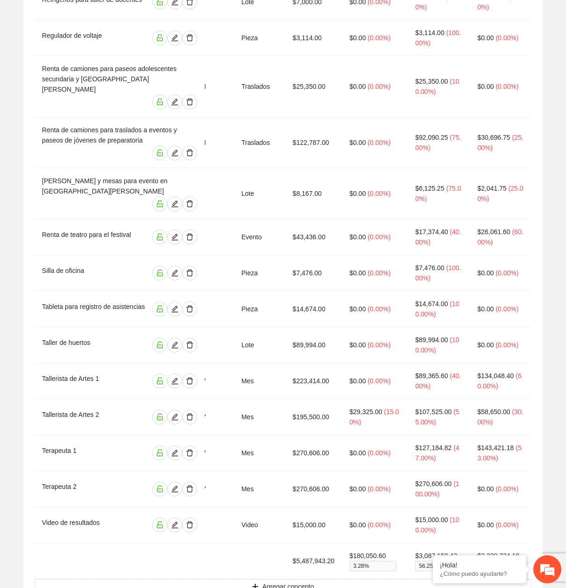
click at [334, 543] on td "$5,487,943.20" at bounding box center [313, 561] width 57 height 36
click at [323, 543] on td "$5,487,943.20" at bounding box center [313, 561] width 57 height 36
copy td "$5,487,943.20"
